Goal: Task Accomplishment & Management: Manage account settings

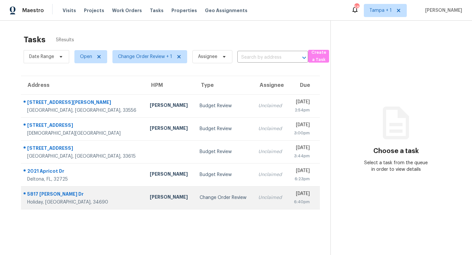
click at [253, 201] on td "Unclaimed" at bounding box center [270, 197] width 35 height 23
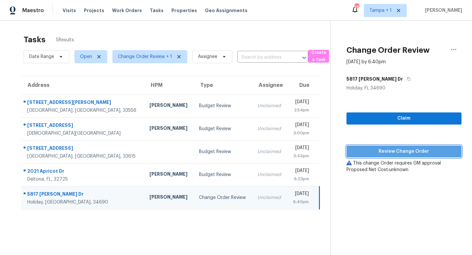
click at [401, 147] on button "Review Change Order" at bounding box center [403, 152] width 115 height 12
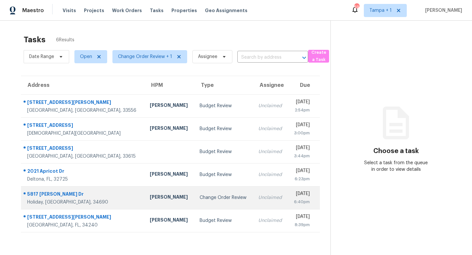
click at [200, 197] on div "Change Order Review" at bounding box center [224, 197] width 48 height 7
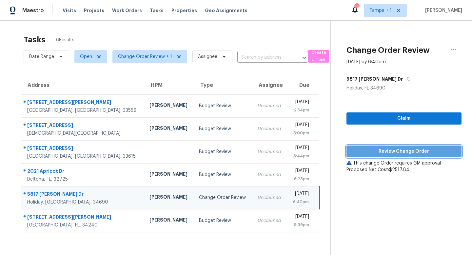
click at [407, 148] on span "Review Change Order" at bounding box center [404, 151] width 105 height 8
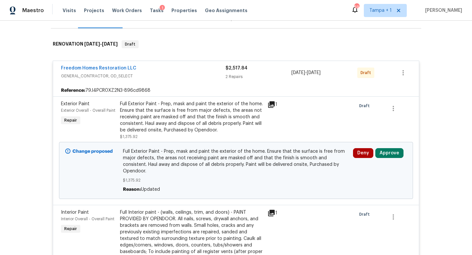
scroll to position [110, 0]
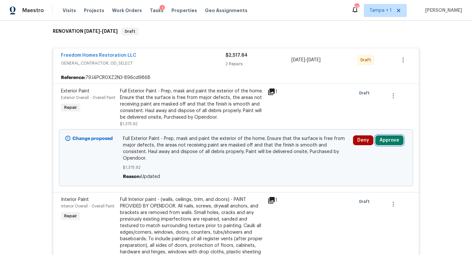
click at [388, 135] on button "Approve" at bounding box center [389, 140] width 28 height 10
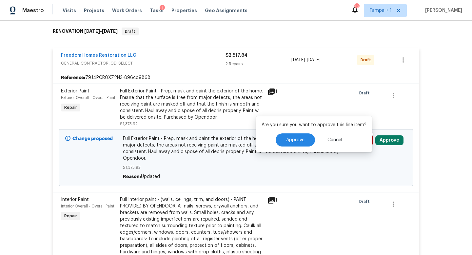
click at [388, 135] on button "Approve" at bounding box center [389, 140] width 28 height 10
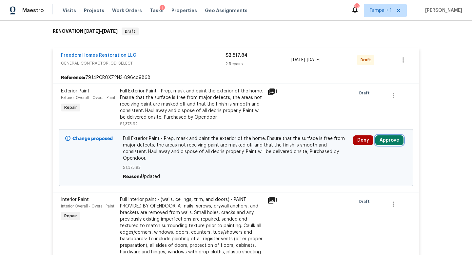
click at [379, 135] on button "Approve" at bounding box center [389, 140] width 28 height 10
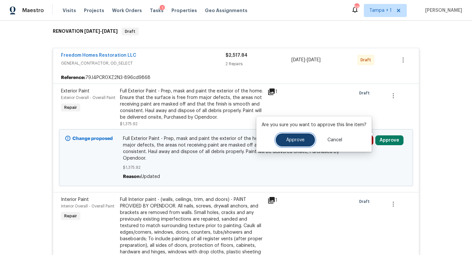
click at [290, 142] on span "Approve" at bounding box center [295, 140] width 18 height 5
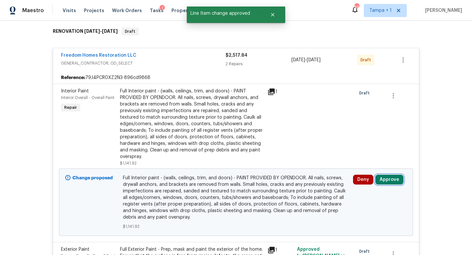
click at [387, 176] on button "Approve" at bounding box center [389, 180] width 28 height 10
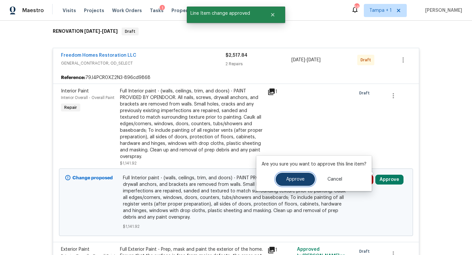
click at [295, 179] on span "Approve" at bounding box center [295, 179] width 18 height 5
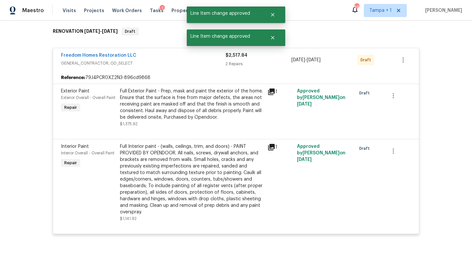
scroll to position [189, 0]
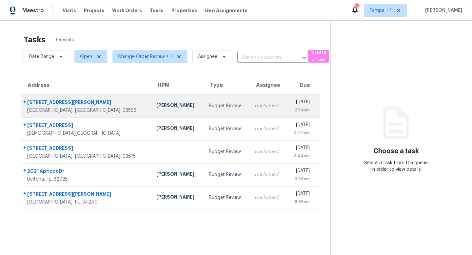
click at [156, 106] on div "[PERSON_NAME]" at bounding box center [177, 106] width 42 height 8
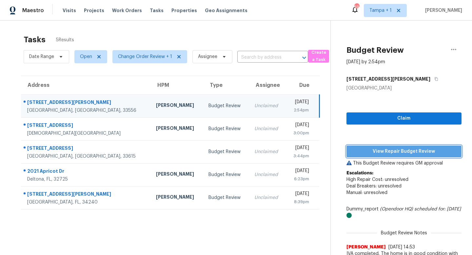
click at [398, 150] on span "View Repair Budget Review" at bounding box center [404, 151] width 105 height 8
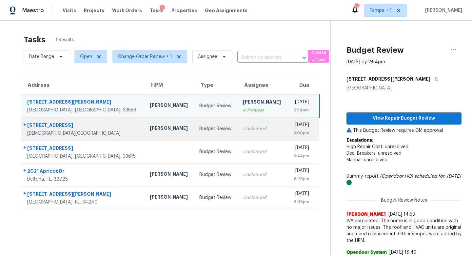
click at [238, 125] on td "Unclaimed" at bounding box center [263, 128] width 50 height 23
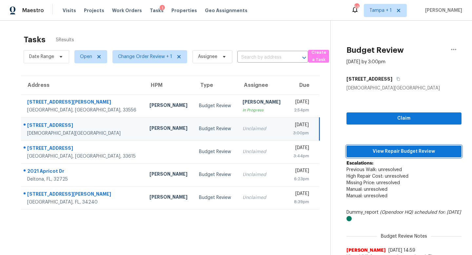
click at [415, 152] on span "View Repair Budget Review" at bounding box center [404, 151] width 105 height 8
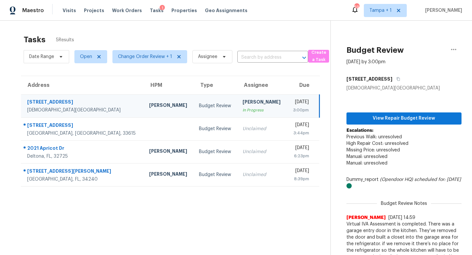
click at [292, 108] on div "3:00pm" at bounding box center [300, 110] width 16 height 7
click at [453, 47] on icon "button" at bounding box center [454, 50] width 8 height 8
click at [416, 52] on div "Unclaim this task" at bounding box center [416, 51] width 51 height 7
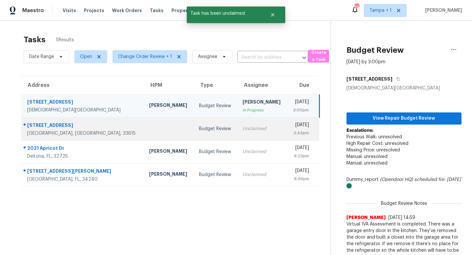
click at [243, 130] on div "Unclaimed" at bounding box center [262, 129] width 39 height 7
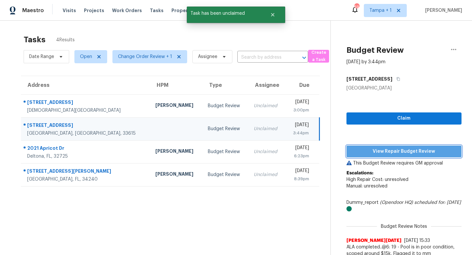
click at [411, 153] on span "View Repair Budget Review" at bounding box center [404, 151] width 105 height 8
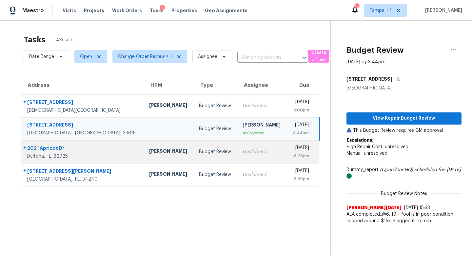
click at [243, 150] on div "Unclaimed" at bounding box center [262, 151] width 39 height 7
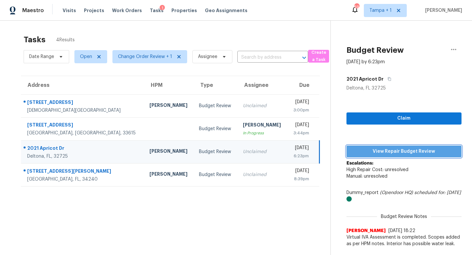
click at [399, 151] on span "View Repair Budget Review" at bounding box center [404, 151] width 105 height 8
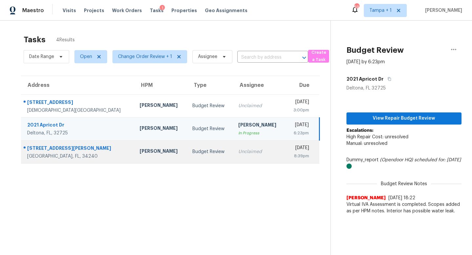
click at [238, 149] on div "Unclaimed" at bounding box center [259, 151] width 42 height 7
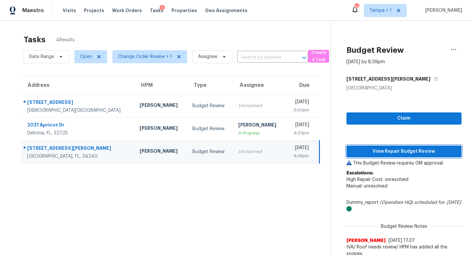
click at [408, 151] on span "View Repair Budget Review" at bounding box center [404, 151] width 105 height 8
